Goal: Task Accomplishment & Management: Complete application form

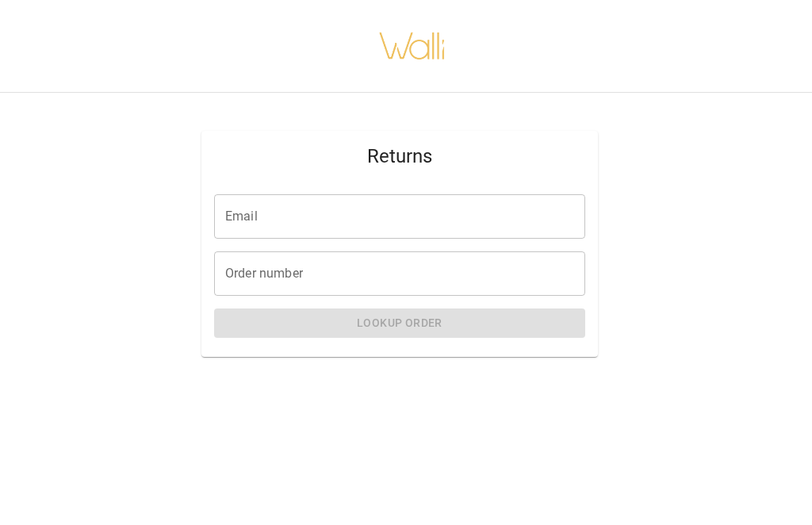
click at [329, 223] on input "Email" at bounding box center [399, 216] width 371 height 44
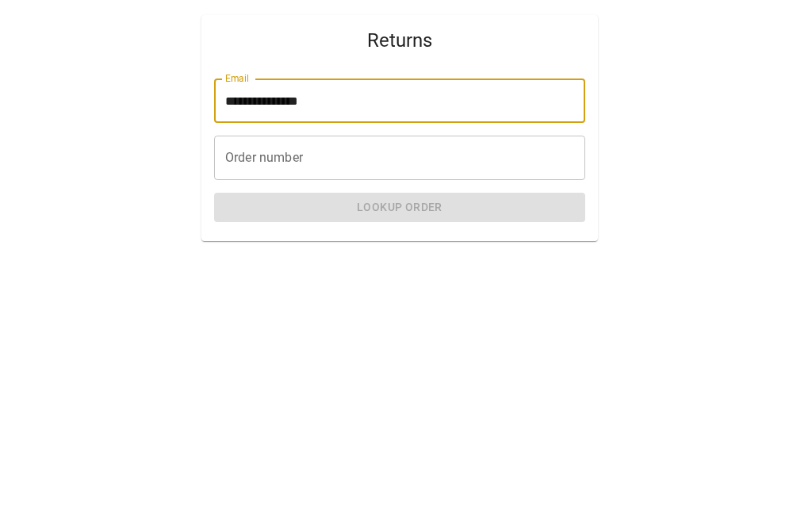
type input "**********"
click at [385, 251] on input "Order number" at bounding box center [399, 273] width 371 height 44
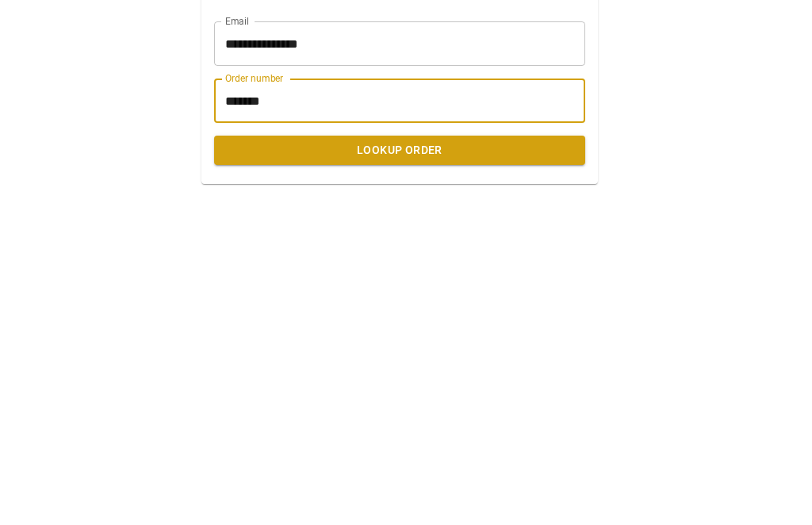
type input "*******"
click at [491, 308] on button "Lookup Order" at bounding box center [399, 322] width 371 height 29
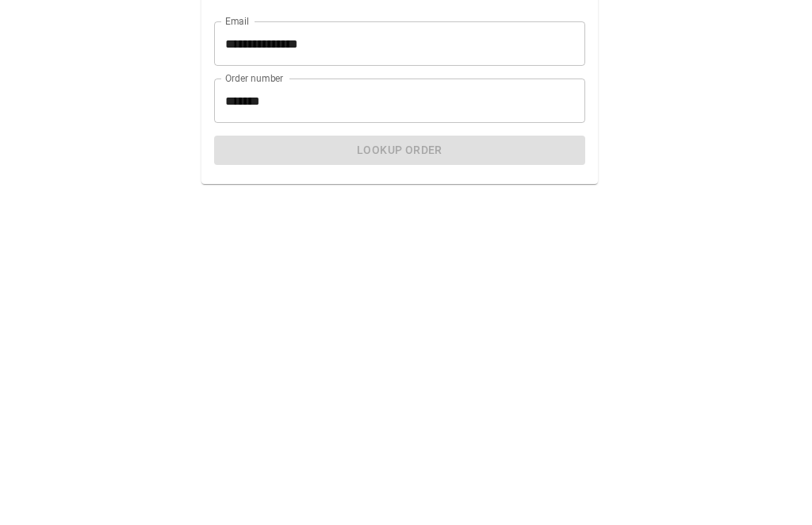
scroll to position [52, 0]
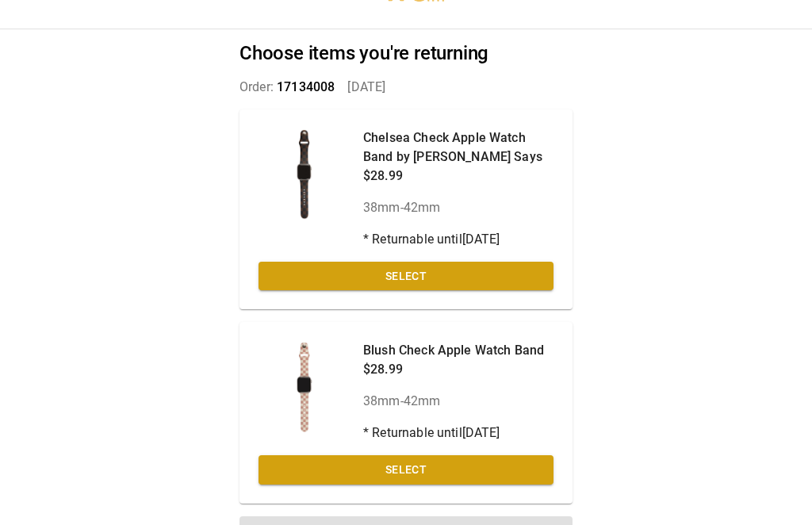
click at [547, 280] on button "Select" at bounding box center [405, 276] width 295 height 29
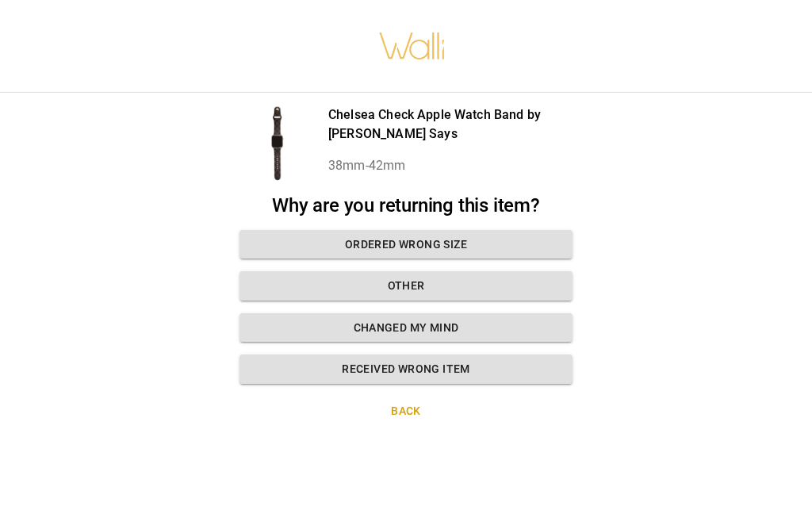
click at [537, 230] on button "Ordered wrong size" at bounding box center [405, 244] width 333 height 29
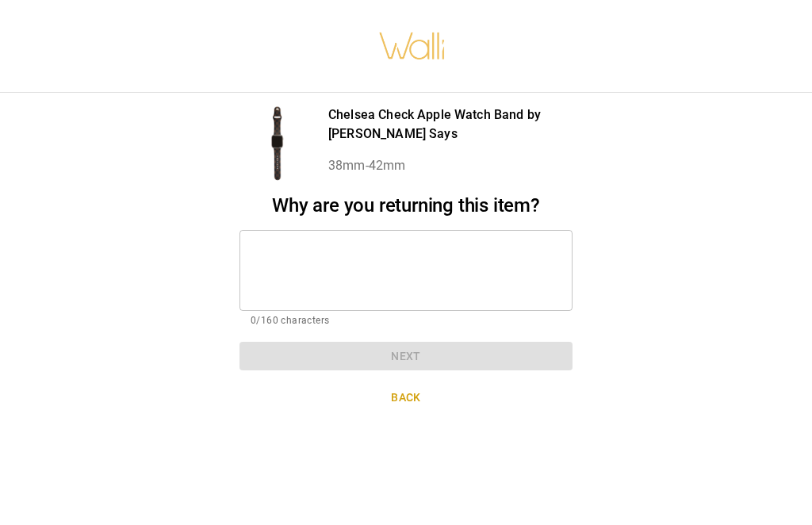
click at [456, 243] on textarea at bounding box center [405, 270] width 311 height 55
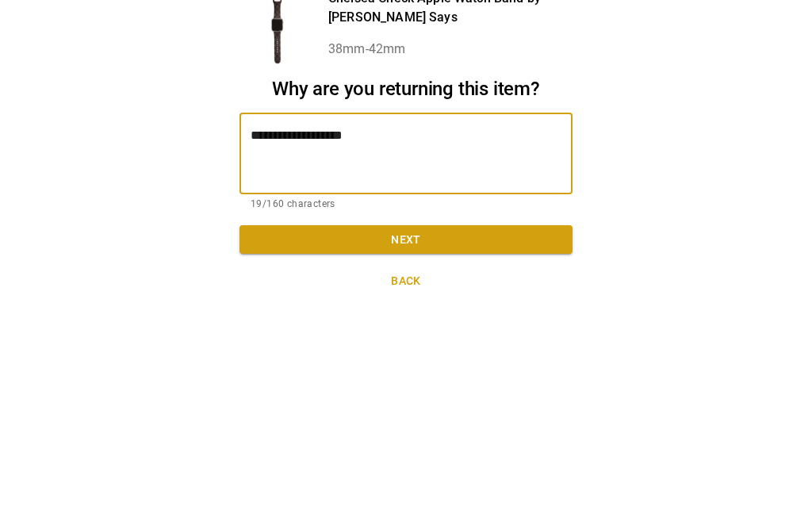
type textarea "**********"
click at [499, 342] on button "Next" at bounding box center [405, 356] width 333 height 29
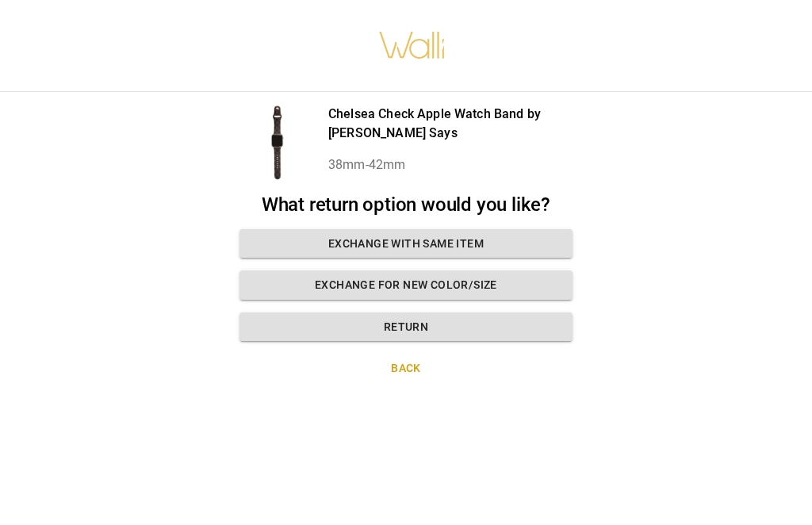
click at [522, 271] on button "Exchange for new color/size" at bounding box center [405, 285] width 333 height 29
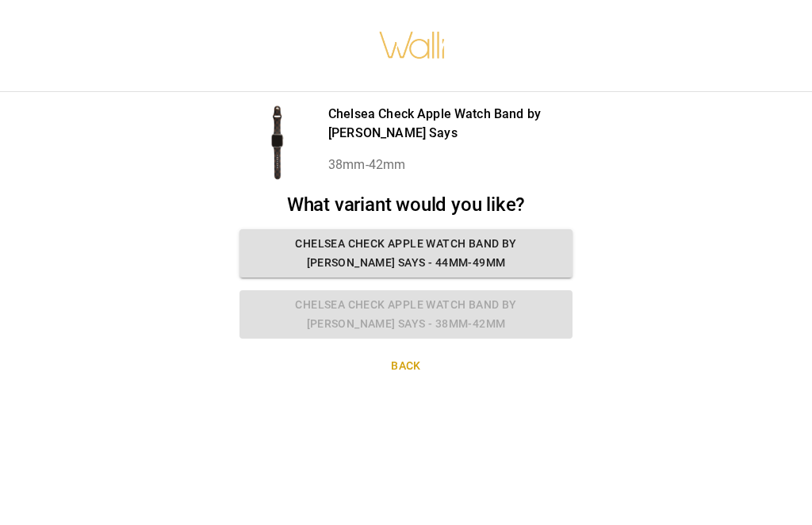
click at [521, 260] on div "What variant would you like? [PERSON_NAME] Check Apple Watch Band by [PERSON_NA…" at bounding box center [405, 266] width 333 height 145
click at [527, 268] on div "What variant would you like? [PERSON_NAME] Check Apple Watch Band by [PERSON_NA…" at bounding box center [405, 266] width 333 height 145
click at [525, 271] on div "What variant would you like? [PERSON_NAME] Check Apple Watch Band by [PERSON_NA…" at bounding box center [405, 266] width 333 height 145
click at [414, 352] on button "Back" at bounding box center [405, 366] width 333 height 29
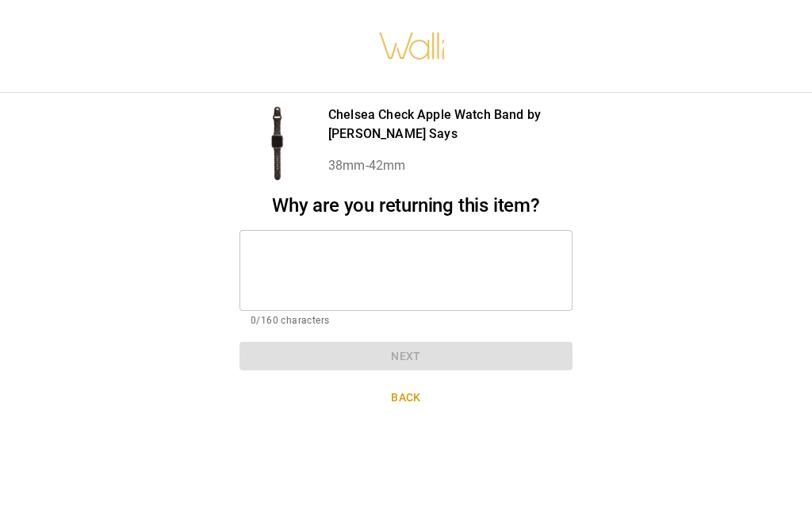
click at [531, 282] on textarea at bounding box center [405, 270] width 311 height 55
